Goal: Information Seeking & Learning: Learn about a topic

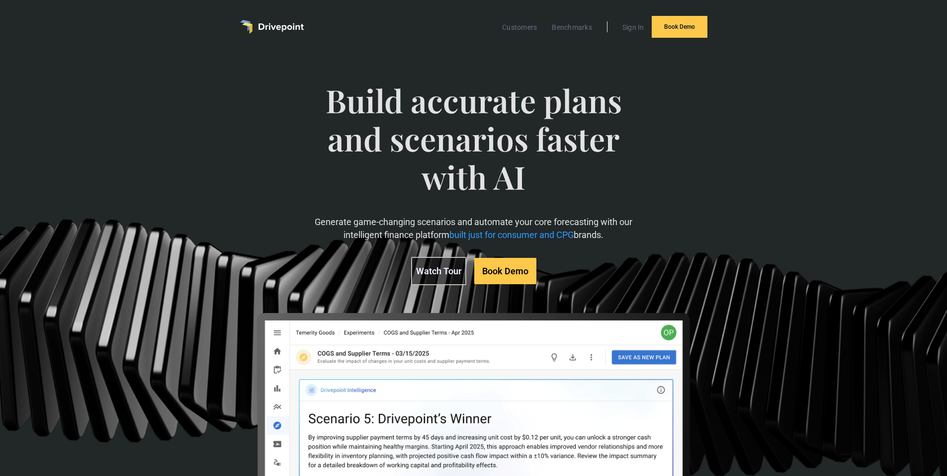
click at [531, 55] on div "Build accurate plans and scenarios faster with AI Generate game-changing scenar…" at bounding box center [473, 314] width 544 height 521
click at [575, 23] on link "Benchmarks" at bounding box center [572, 27] width 50 height 13
click at [523, 28] on link "Customers" at bounding box center [519, 27] width 45 height 13
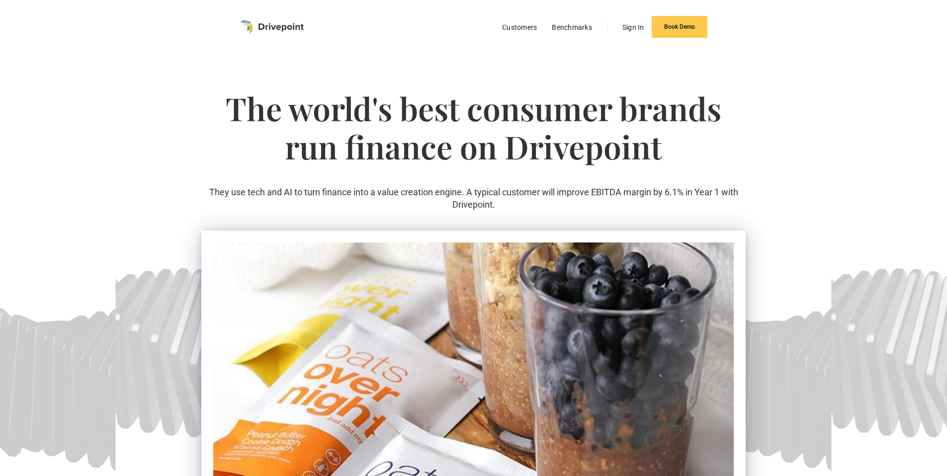
click at [279, 30] on img "home" at bounding box center [272, 27] width 64 height 14
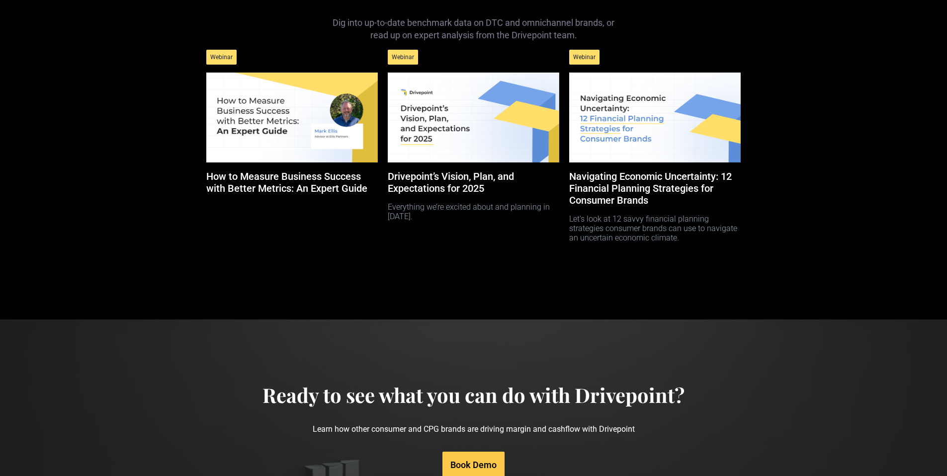
scroll to position [4387, 0]
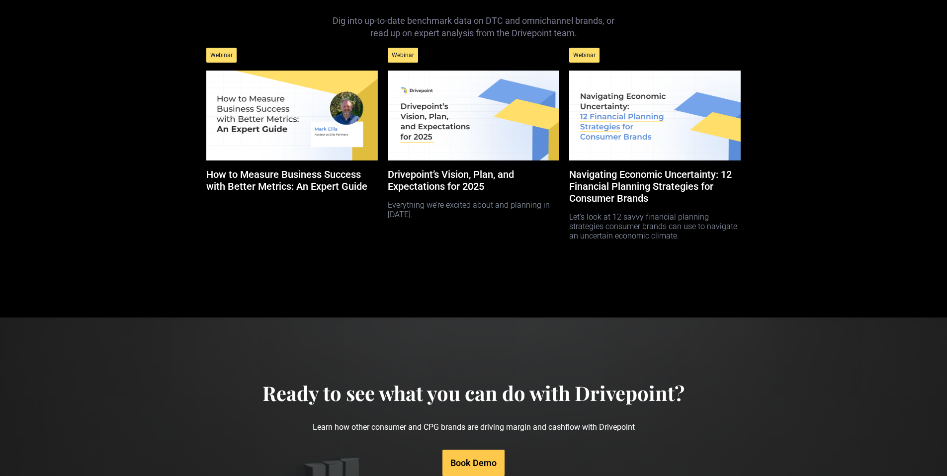
click at [426, 160] on img at bounding box center [473, 116] width 171 height 90
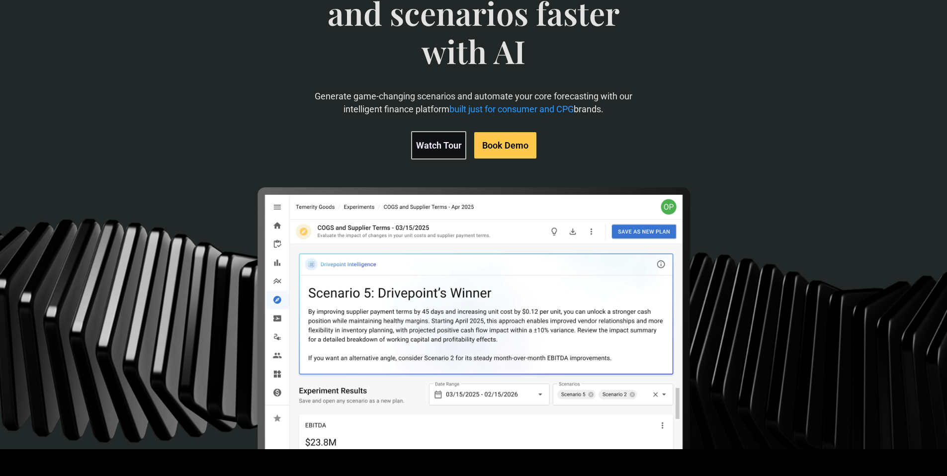
scroll to position [240, 0]
